Goal: Download file/media

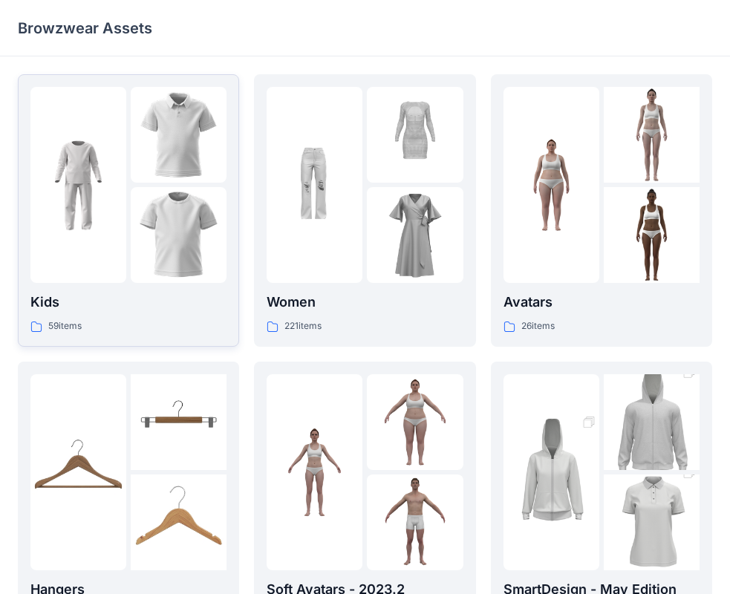
click at [198, 120] on img at bounding box center [179, 135] width 96 height 96
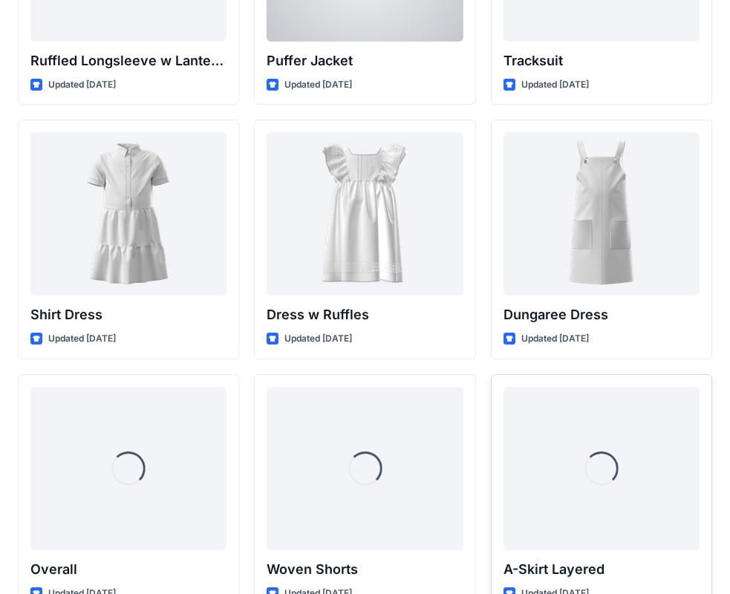
scroll to position [4127, 0]
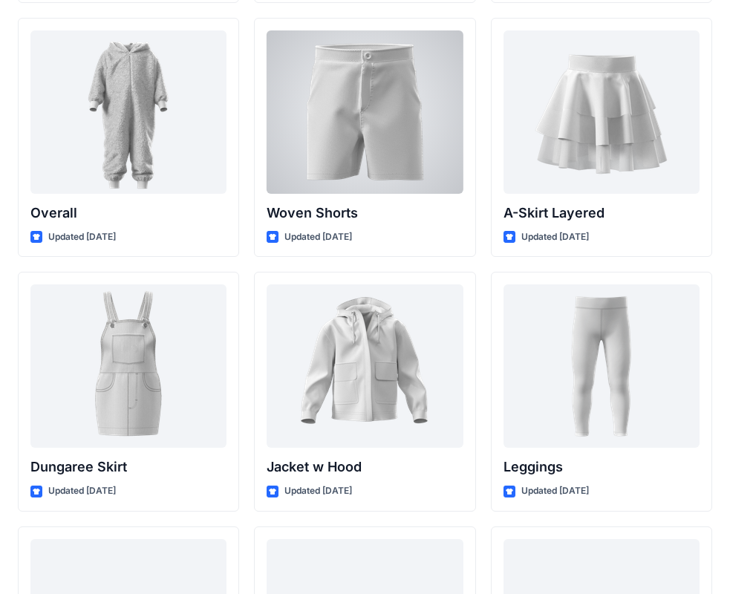
drag, startPoint x: 299, startPoint y: 67, endPoint x: 256, endPoint y: 58, distance: 43.3
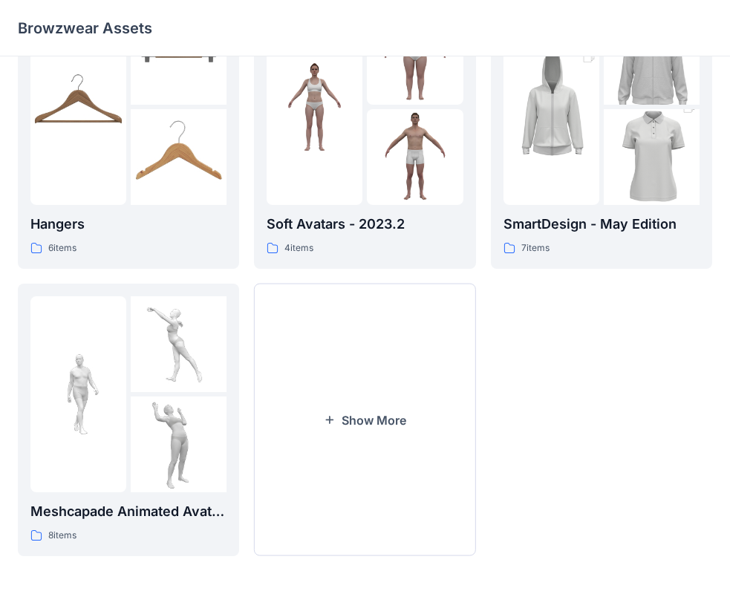
scroll to position [369, 0]
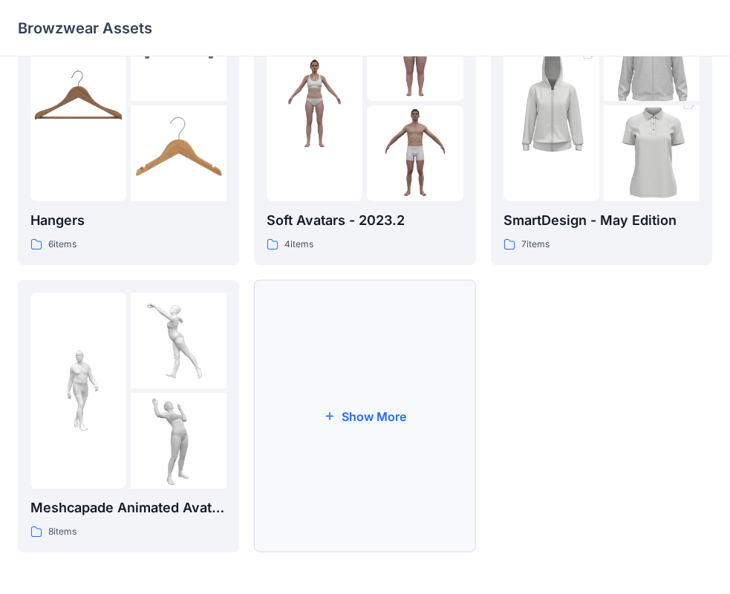
click at [369, 415] on button "Show More" at bounding box center [364, 416] width 221 height 273
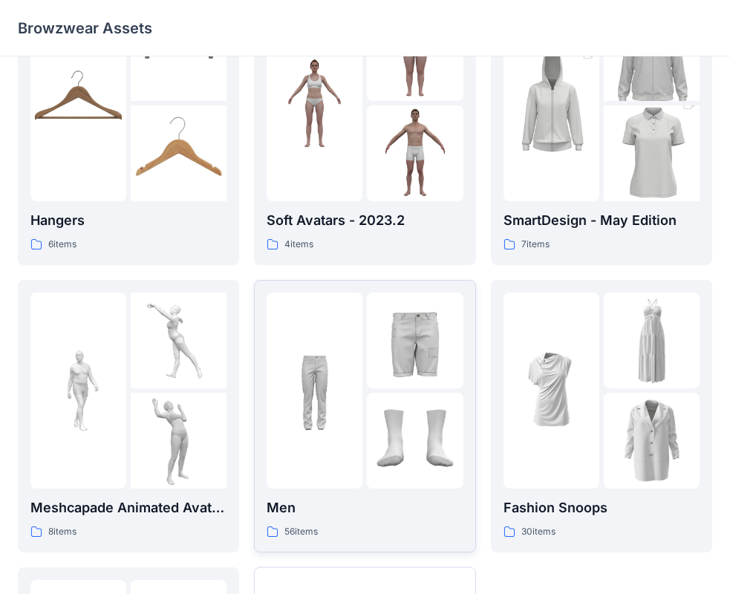
click at [409, 367] on img at bounding box center [415, 341] width 96 height 96
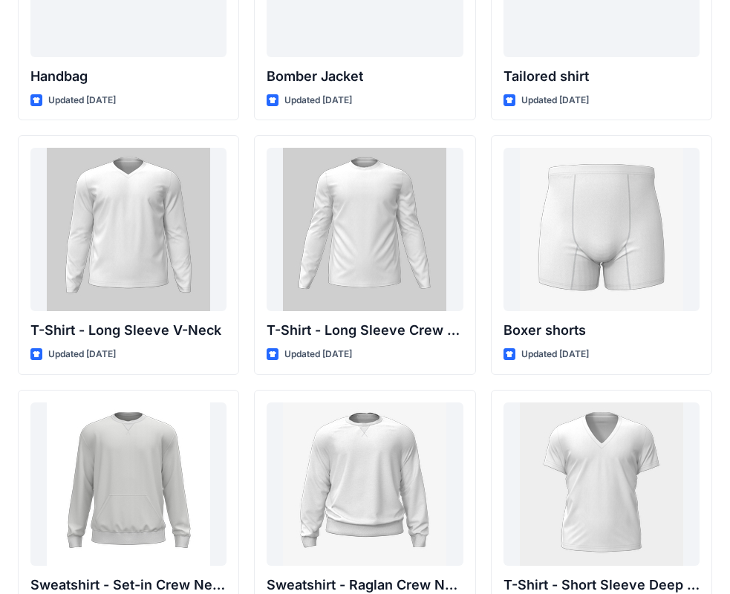
scroll to position [1040, 0]
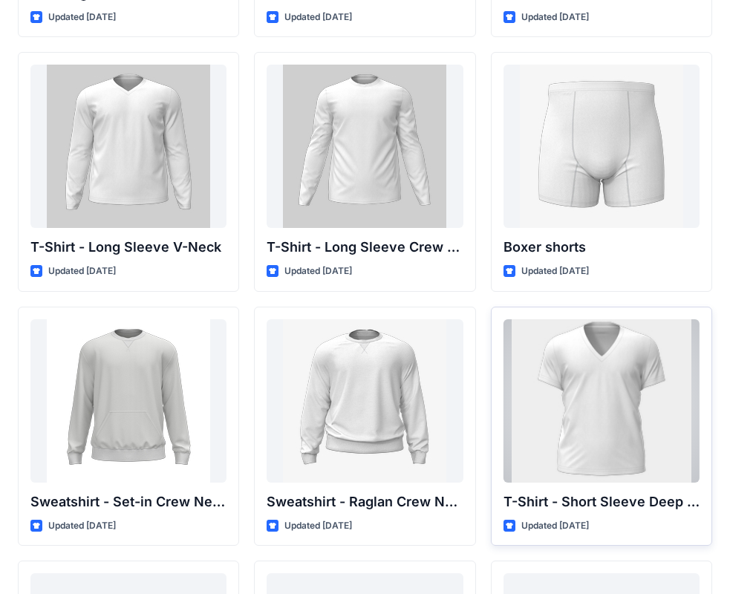
click at [617, 378] on div at bounding box center [602, 400] width 196 height 163
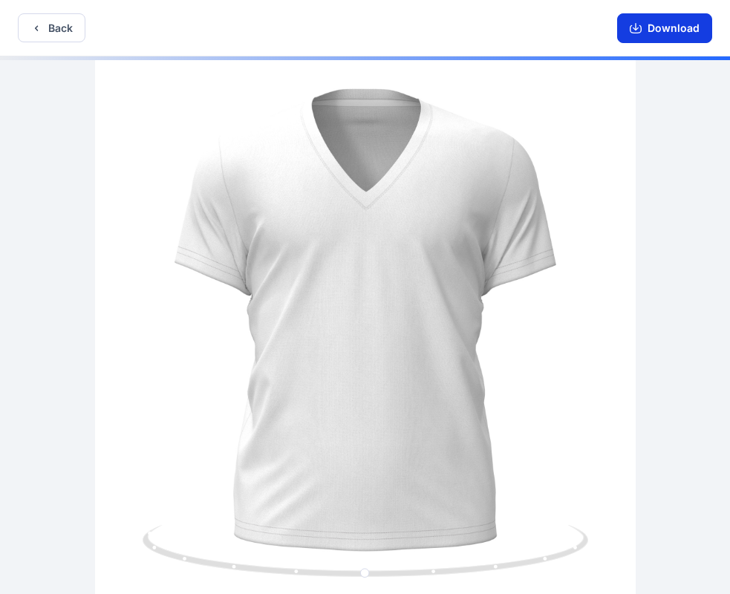
click at [642, 33] on button "Download" at bounding box center [664, 28] width 95 height 30
